Goal: Check status: Check status

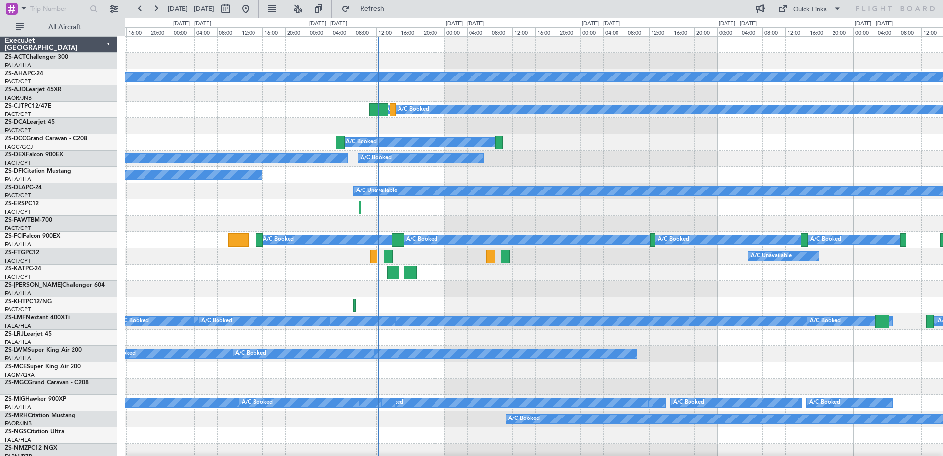
click at [184, 129] on div "Planned Maint A/C Booked A/C Booked A/C Booked A/C Booked A/C Booked A/C Booked…" at bounding box center [534, 377] width 818 height 683
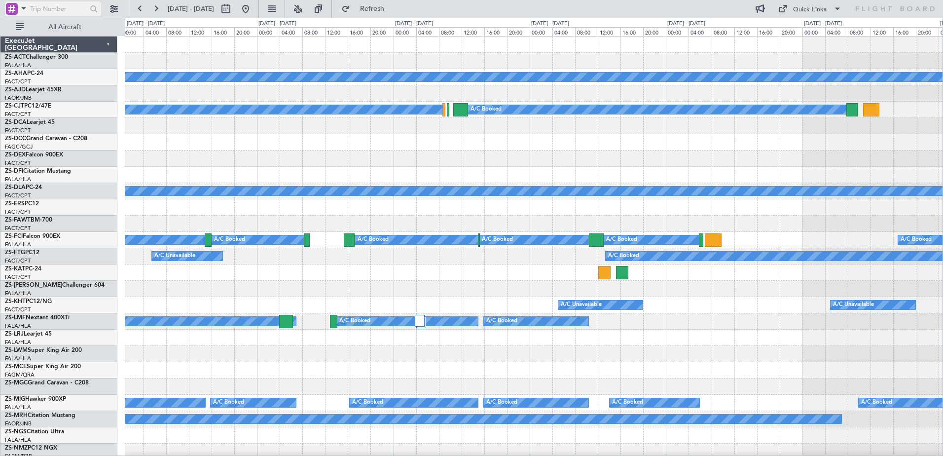
click at [25, 9] on span at bounding box center [24, 8] width 12 height 12
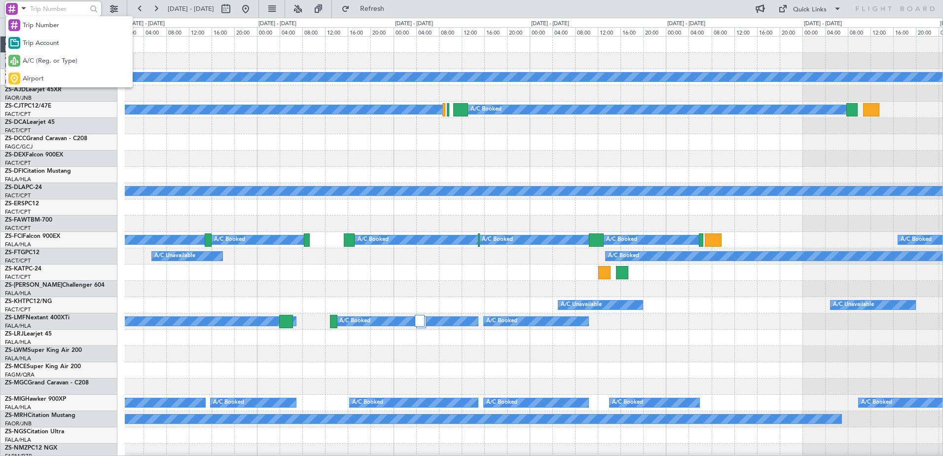
click at [59, 68] on div "A/C (Reg. or Type)" at bounding box center [69, 61] width 127 height 18
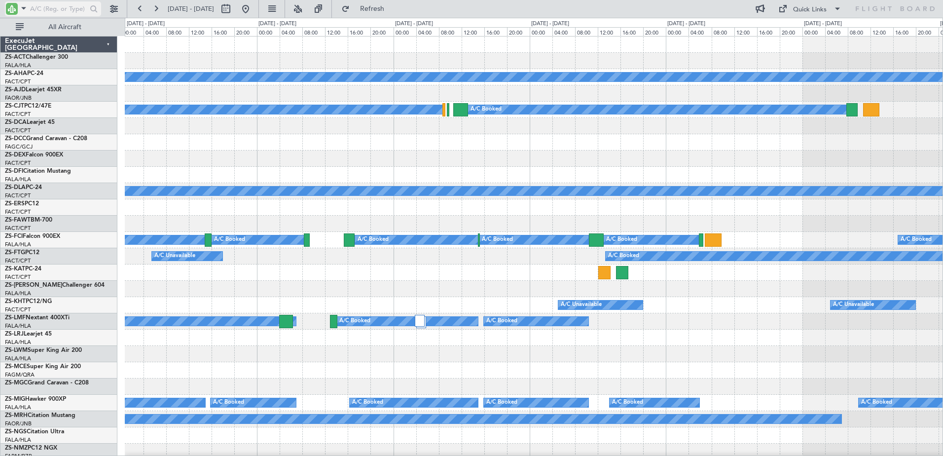
click at [46, 10] on input "text" at bounding box center [58, 8] width 57 height 15
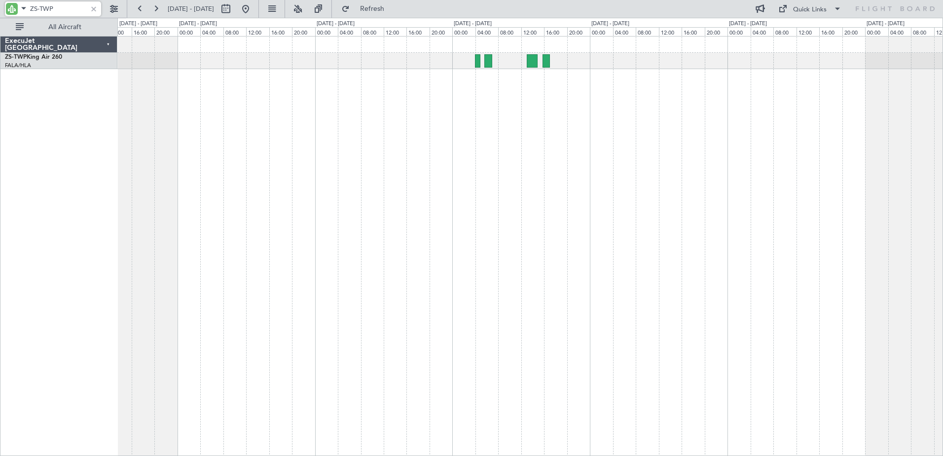
click at [311, 195] on div at bounding box center [530, 246] width 826 height 420
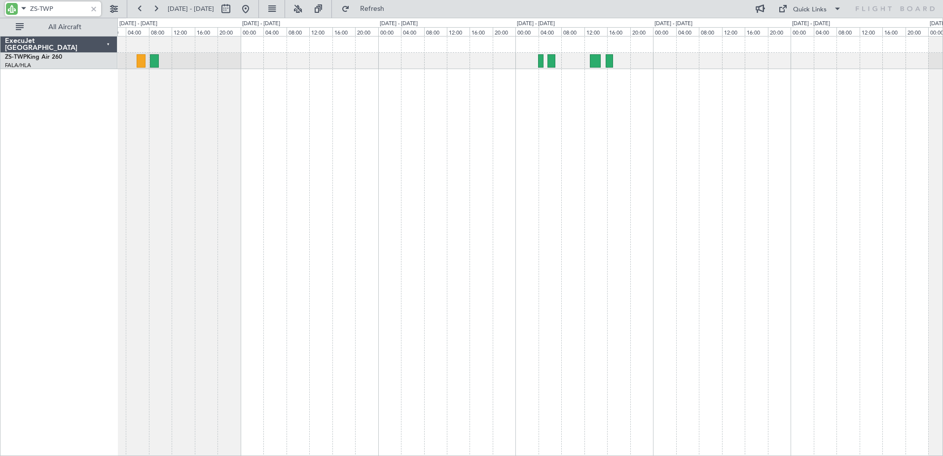
click at [223, 215] on div at bounding box center [530, 246] width 826 height 420
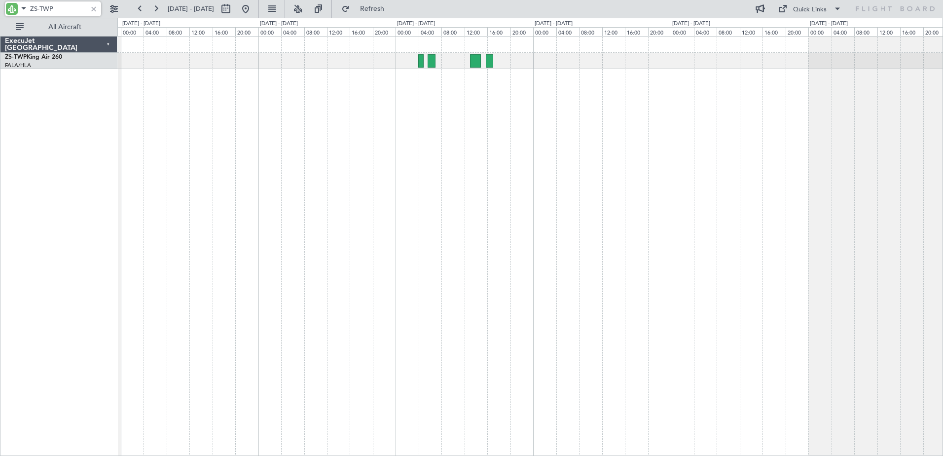
click at [312, 231] on div at bounding box center [530, 246] width 826 height 420
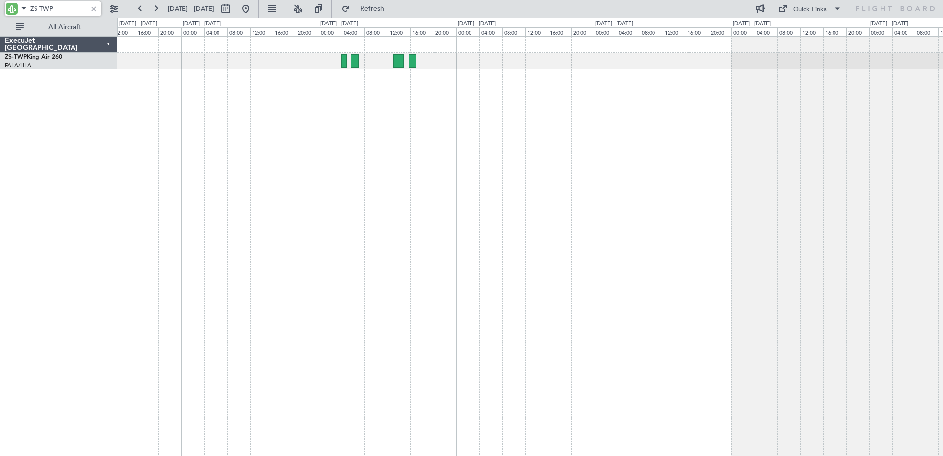
click at [598, 184] on div at bounding box center [530, 246] width 826 height 420
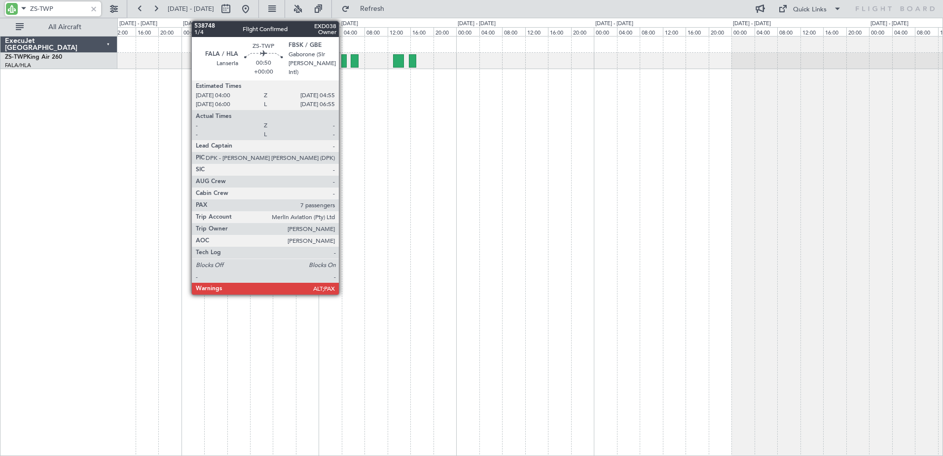
click at [343, 61] on div at bounding box center [343, 60] width 5 height 13
type input "ZS-TWP"
